Goal: Complete application form: Complete application form

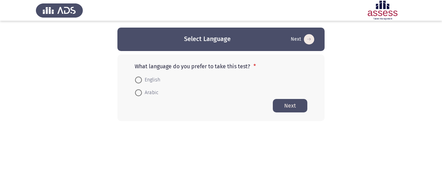
click at [152, 80] on span "English" at bounding box center [151, 80] width 18 height 8
click at [142, 80] on input "English" at bounding box center [138, 80] width 7 height 7
radio input "true"
click at [298, 104] on button "Next" at bounding box center [290, 105] width 35 height 13
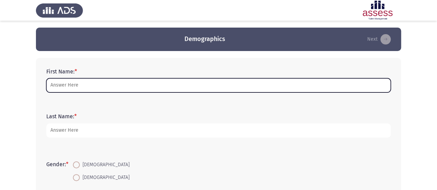
click at [96, 84] on input "First Name: *" at bounding box center [218, 85] width 344 height 14
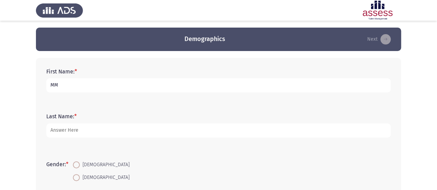
type input "MM"
click at [80, 166] on span at bounding box center [76, 165] width 7 height 7
click at [80, 166] on input "[DEMOGRAPHIC_DATA]" at bounding box center [76, 165] width 7 height 7
radio input "true"
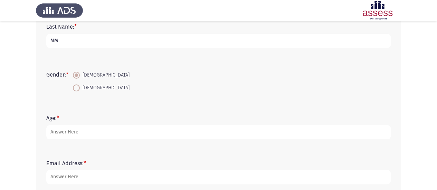
scroll to position [90, 0]
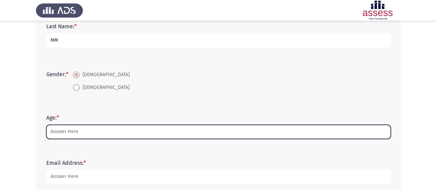
click at [65, 134] on input "Age: *" at bounding box center [218, 132] width 344 height 14
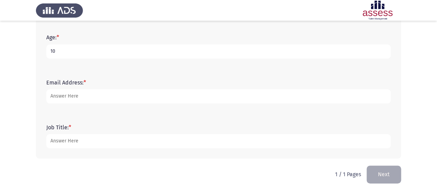
scroll to position [173, 0]
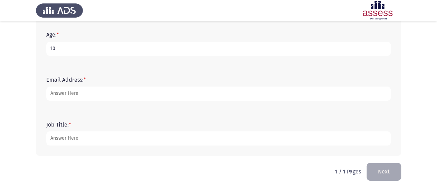
type input "10"
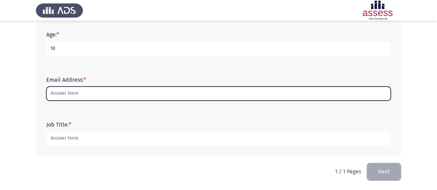
click at [77, 94] on input "Email Address: *" at bounding box center [218, 94] width 344 height 14
type input "M"
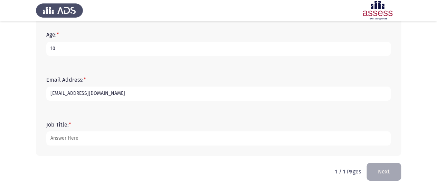
type input "[EMAIL_ADDRESS][DOMAIN_NAME]"
type input "k"
type input "fkdjf"
click at [377, 167] on button "Next" at bounding box center [383, 172] width 35 height 18
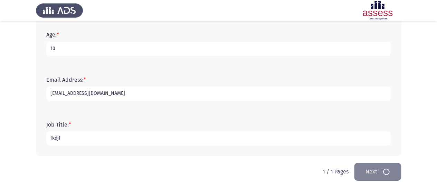
scroll to position [0, 0]
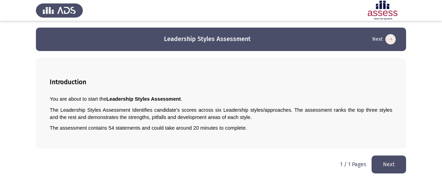
click at [377, 167] on button "Next" at bounding box center [389, 165] width 35 height 18
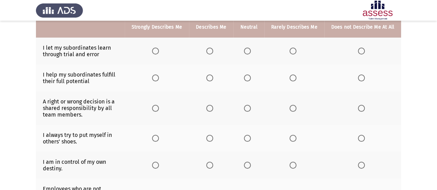
scroll to position [73, 0]
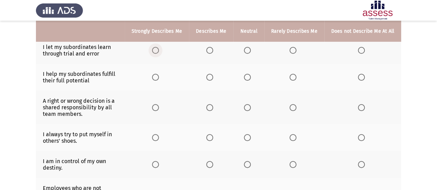
click at [159, 48] on span "Select an option" at bounding box center [155, 50] width 7 height 7
click at [159, 48] on input "Select an option" at bounding box center [155, 50] width 7 height 7
click at [216, 77] on label "Select an option" at bounding box center [211, 77] width 10 height 7
click at [211, 75] on span "Select an option" at bounding box center [209, 77] width 7 height 7
click at [211, 75] on input "Select an option" at bounding box center [209, 77] width 7 height 7
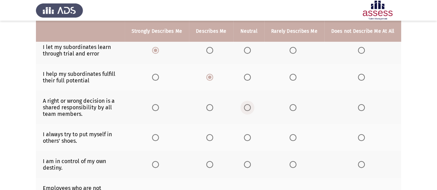
click at [253, 106] on label "Select an option" at bounding box center [249, 107] width 10 height 7
click at [251, 106] on input "Select an option" at bounding box center [247, 107] width 7 height 7
click at [294, 137] on span "Select an option" at bounding box center [292, 137] width 7 height 7
click at [294, 137] on input "Select an option" at bounding box center [292, 137] width 7 height 7
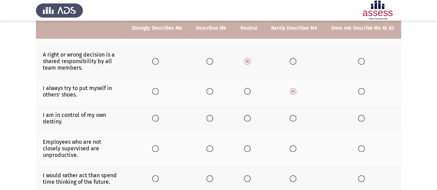
scroll to position [121, 0]
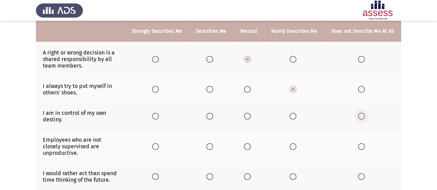
click at [361, 116] on span "Select an option" at bounding box center [361, 116] width 7 height 7
click at [361, 116] on input "Select an option" at bounding box center [361, 116] width 7 height 7
click at [294, 143] on span "Select an option" at bounding box center [292, 146] width 7 height 7
click at [294, 143] on input "Select an option" at bounding box center [292, 146] width 7 height 7
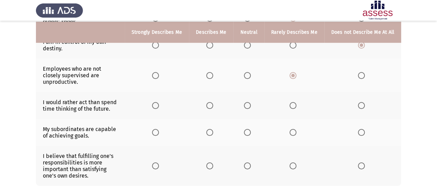
scroll to position [193, 0]
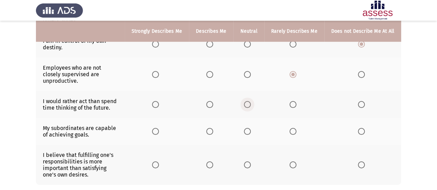
click at [247, 101] on span "Select an option" at bounding box center [247, 104] width 7 height 7
click at [247, 101] on input "Select an option" at bounding box center [247, 104] width 7 height 7
click at [211, 128] on span "Select an option" at bounding box center [209, 131] width 7 height 7
click at [211, 128] on input "Select an option" at bounding box center [209, 131] width 7 height 7
click at [159, 162] on span "Select an option" at bounding box center [155, 165] width 7 height 7
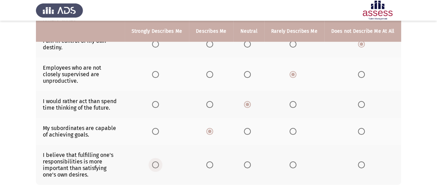
click at [159, 162] on input "Select an option" at bounding box center [155, 165] width 7 height 7
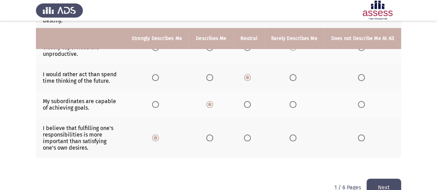
scroll to position [227, 0]
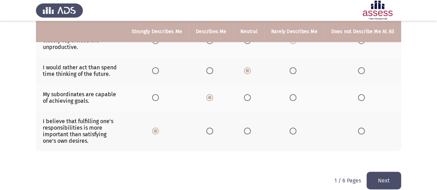
click at [388, 172] on button "Next" at bounding box center [383, 181] width 35 height 18
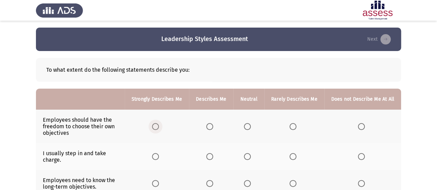
click at [159, 124] on span "Select an option" at bounding box center [155, 126] width 7 height 7
click at [159, 124] on input "Select an option" at bounding box center [155, 126] width 7 height 7
click at [213, 157] on span "Select an option" at bounding box center [209, 156] width 7 height 7
click at [213, 157] on input "Select an option" at bounding box center [209, 156] width 7 height 7
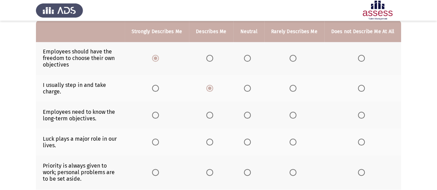
scroll to position [69, 0]
click at [251, 117] on span "Select an option" at bounding box center [247, 115] width 7 height 7
click at [251, 117] on input "Select an option" at bounding box center [247, 115] width 7 height 7
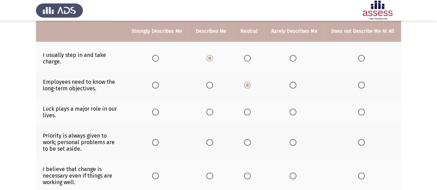
scroll to position [99, 0]
click at [291, 111] on span "Select an option" at bounding box center [292, 111] width 7 height 7
click at [291, 111] on input "Select an option" at bounding box center [292, 111] width 7 height 7
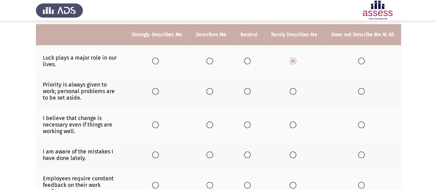
scroll to position [153, 0]
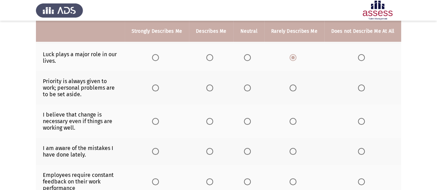
click at [367, 88] on label "Select an option" at bounding box center [363, 88] width 10 height 7
click at [365, 88] on input "Select an option" at bounding box center [361, 88] width 7 height 7
click at [293, 119] on span "Select an option" at bounding box center [292, 121] width 7 height 7
click at [293, 119] on input "Select an option" at bounding box center [292, 121] width 7 height 7
click at [250, 149] on span "Select an option" at bounding box center [247, 151] width 7 height 7
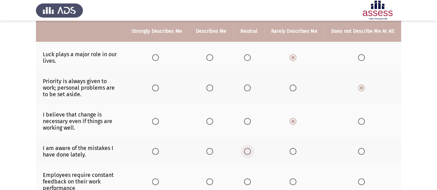
click at [250, 149] on input "Select an option" at bounding box center [247, 151] width 7 height 7
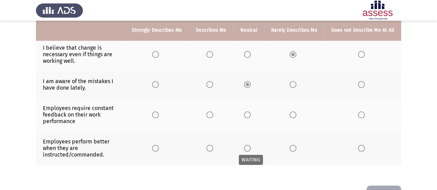
scroll to position [221, 0]
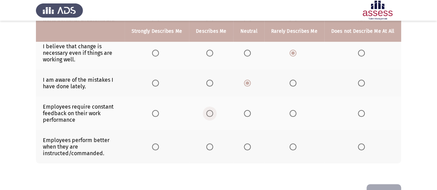
click at [213, 112] on span "Select an option" at bounding box center [209, 113] width 7 height 7
click at [213, 112] on input "Select an option" at bounding box center [209, 113] width 7 height 7
click at [251, 145] on span "Select an option" at bounding box center [247, 147] width 7 height 7
click at [251, 145] on input "Select an option" at bounding box center [247, 147] width 7 height 7
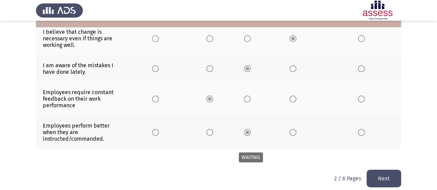
scroll to position [240, 0]
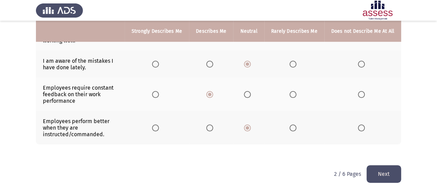
click at [383, 167] on button "Next" at bounding box center [383, 174] width 35 height 18
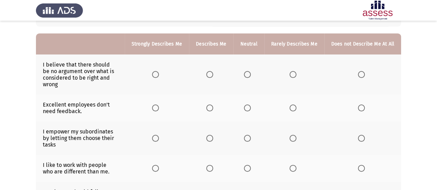
scroll to position [57, 0]
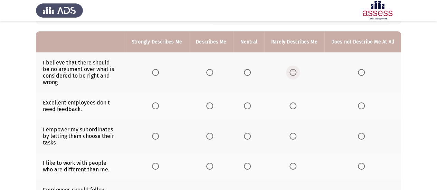
click at [295, 73] on span "Select an option" at bounding box center [292, 72] width 7 height 7
click at [295, 73] on input "Select an option" at bounding box center [292, 72] width 7 height 7
click at [295, 108] on span "Select an option" at bounding box center [292, 106] width 7 height 7
click at [295, 108] on input "Select an option" at bounding box center [292, 106] width 7 height 7
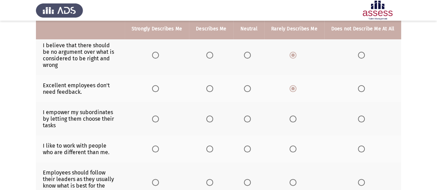
scroll to position [75, 0]
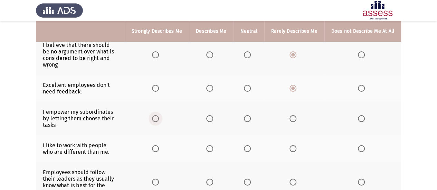
click at [159, 115] on span "Select an option" at bounding box center [155, 118] width 7 height 7
click at [159, 115] on input "Select an option" at bounding box center [155, 118] width 7 height 7
click at [159, 145] on span "Select an option" at bounding box center [155, 148] width 7 height 7
click at [159, 145] on input "Select an option" at bounding box center [155, 148] width 7 height 7
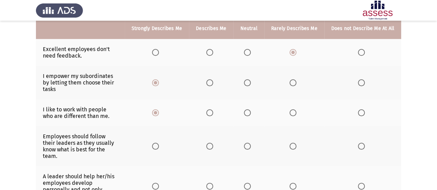
scroll to position [113, 0]
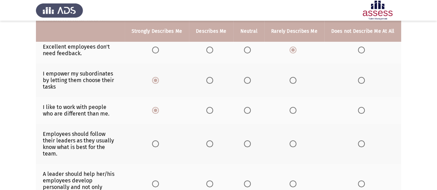
click at [212, 141] on span "Select an option" at bounding box center [209, 144] width 7 height 7
click at [212, 141] on input "Select an option" at bounding box center [209, 144] width 7 height 7
click at [211, 181] on span "Select an option" at bounding box center [209, 184] width 7 height 7
click at [211, 181] on input "Select an option" at bounding box center [209, 184] width 7 height 7
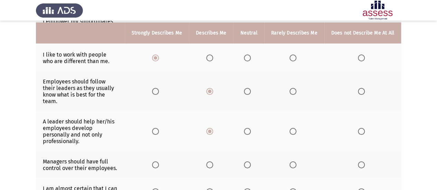
scroll to position [168, 0]
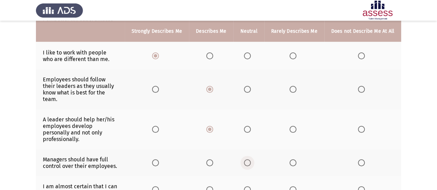
click at [249, 160] on span "Select an option" at bounding box center [247, 163] width 7 height 7
click at [249, 160] on input "Select an option" at bounding box center [247, 163] width 7 height 7
click at [299, 186] on label "Select an option" at bounding box center [294, 189] width 10 height 7
click at [296, 186] on input "Select an option" at bounding box center [292, 189] width 7 height 7
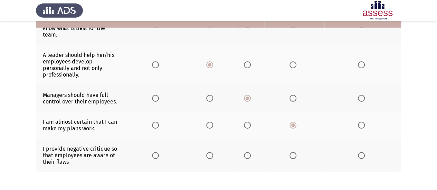
scroll to position [234, 0]
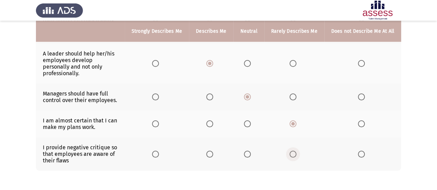
click at [293, 151] on span "Select an option" at bounding box center [292, 154] width 7 height 7
click at [293, 151] on input "Select an option" at bounding box center [292, 154] width 7 height 7
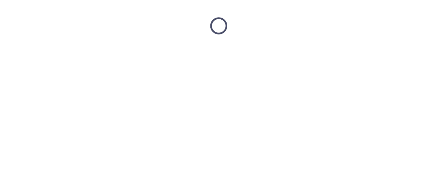
scroll to position [0, 0]
